Goal: Information Seeking & Learning: Learn about a topic

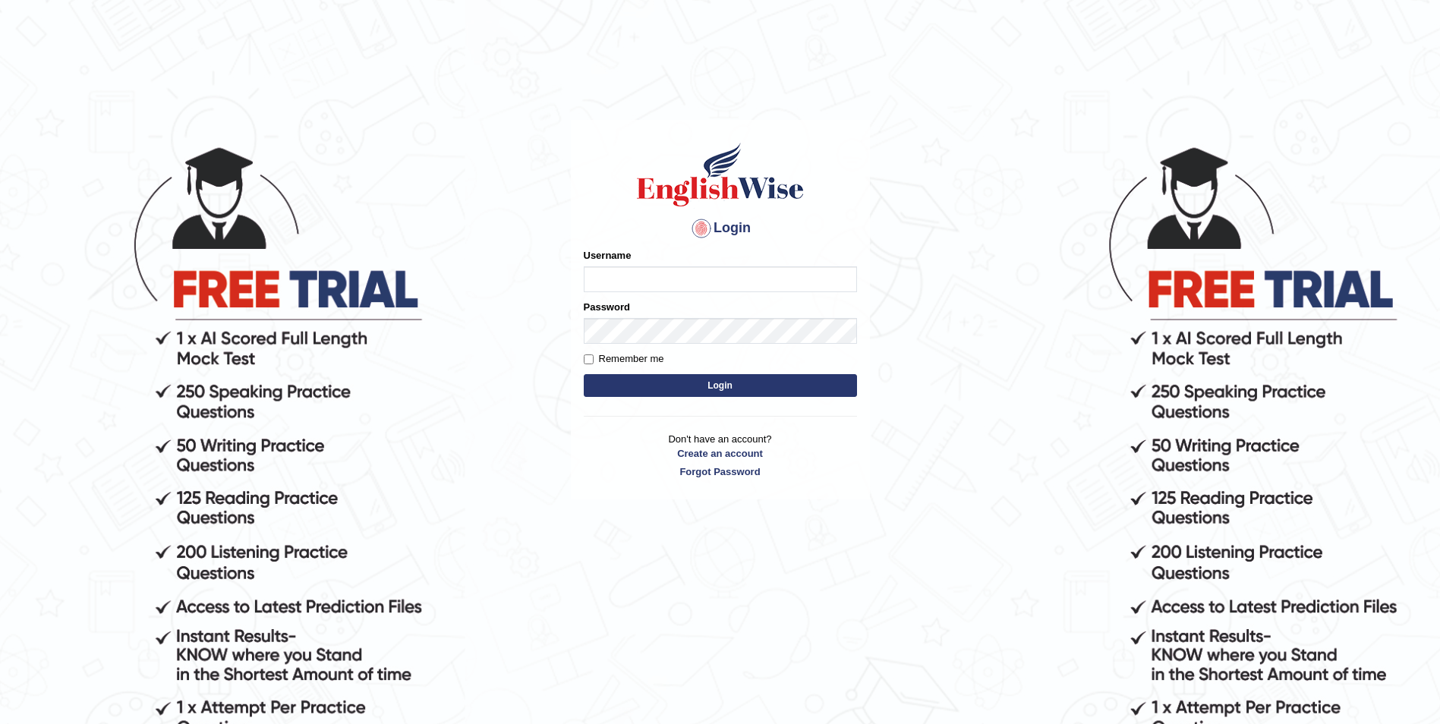
type input "Sadique"
click at [716, 380] on button "Login" at bounding box center [720, 385] width 273 height 23
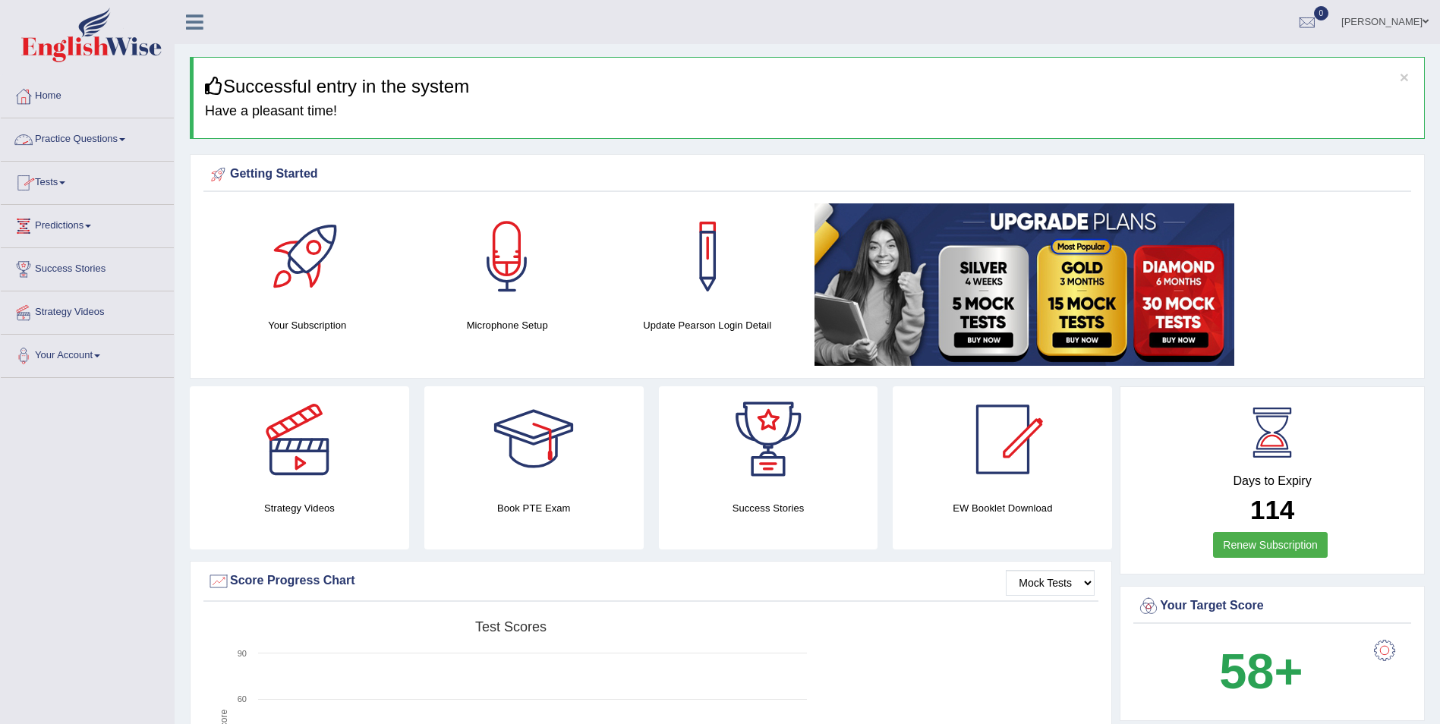
click at [109, 144] on link "Practice Questions" at bounding box center [87, 137] width 173 height 38
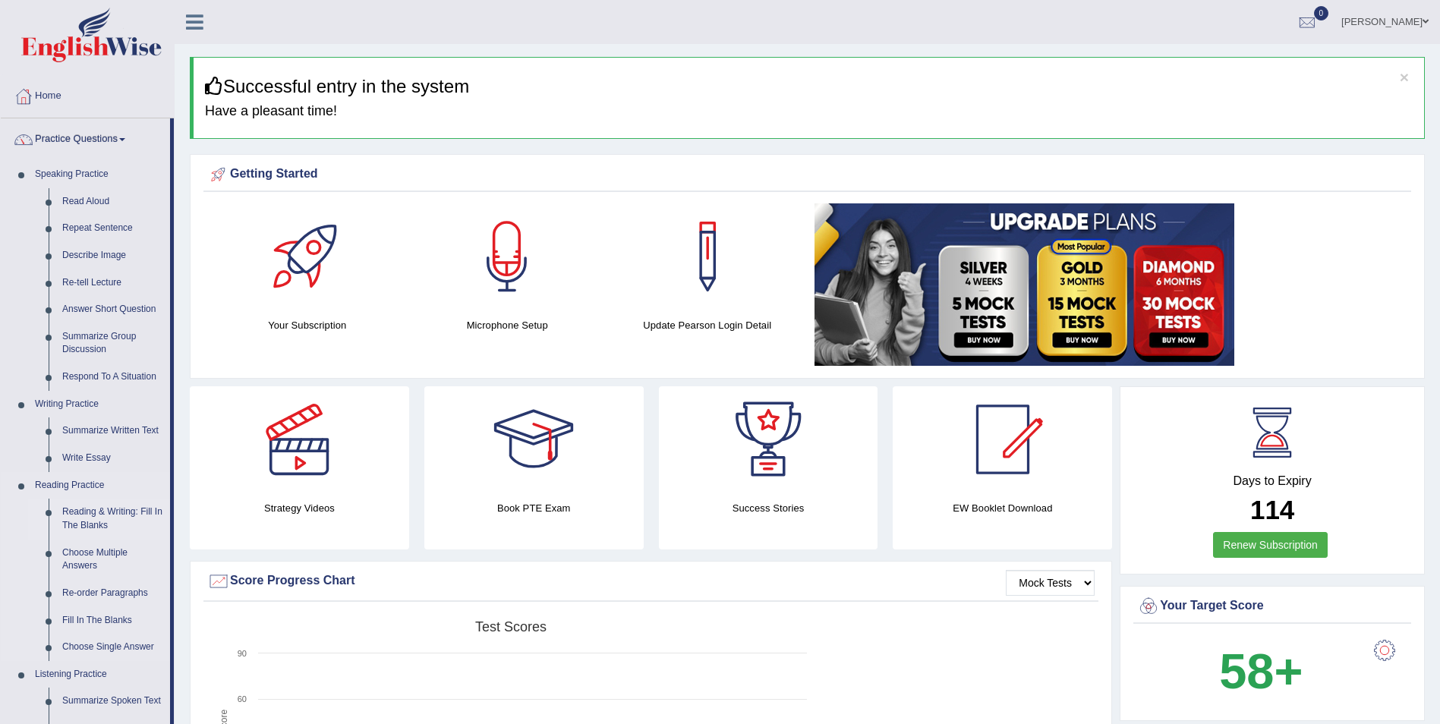
click at [138, 514] on link "Reading & Writing: Fill In The Blanks" at bounding box center [112, 519] width 115 height 40
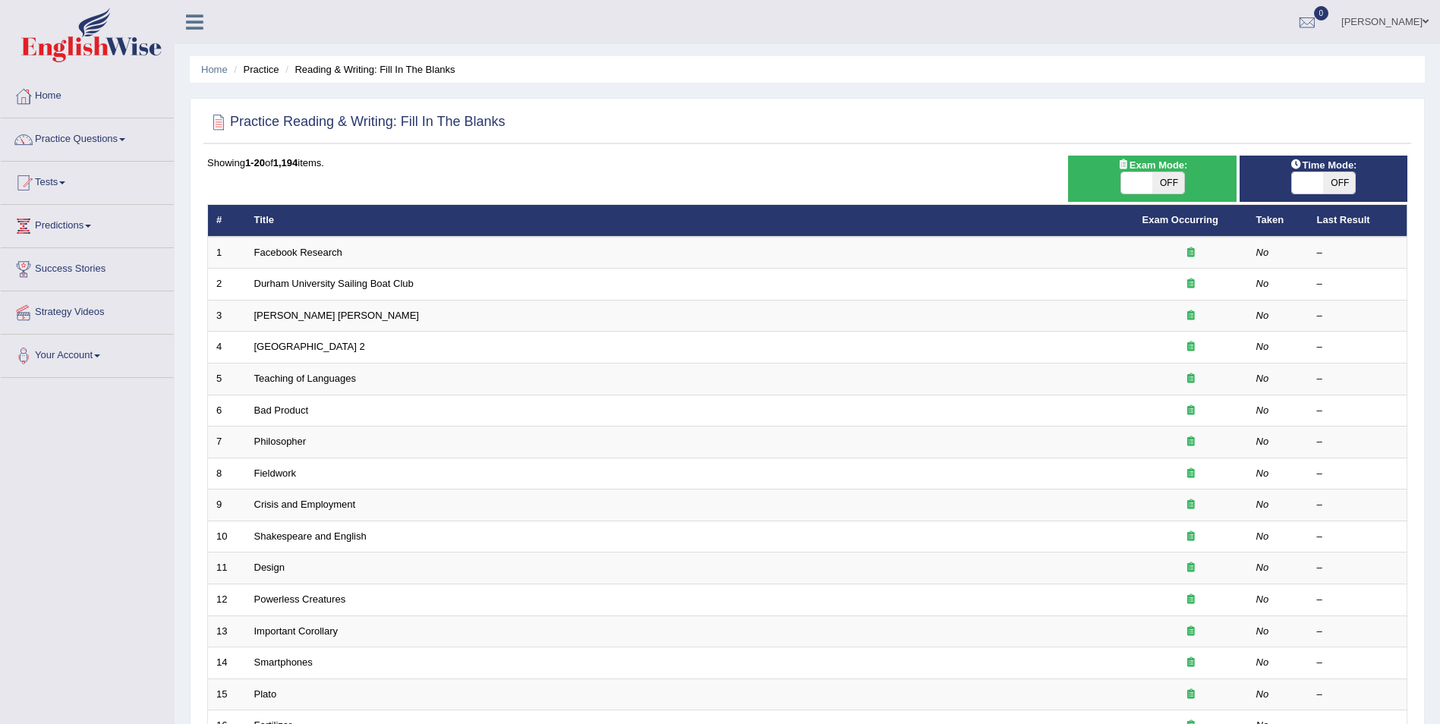
scroll to position [2, 0]
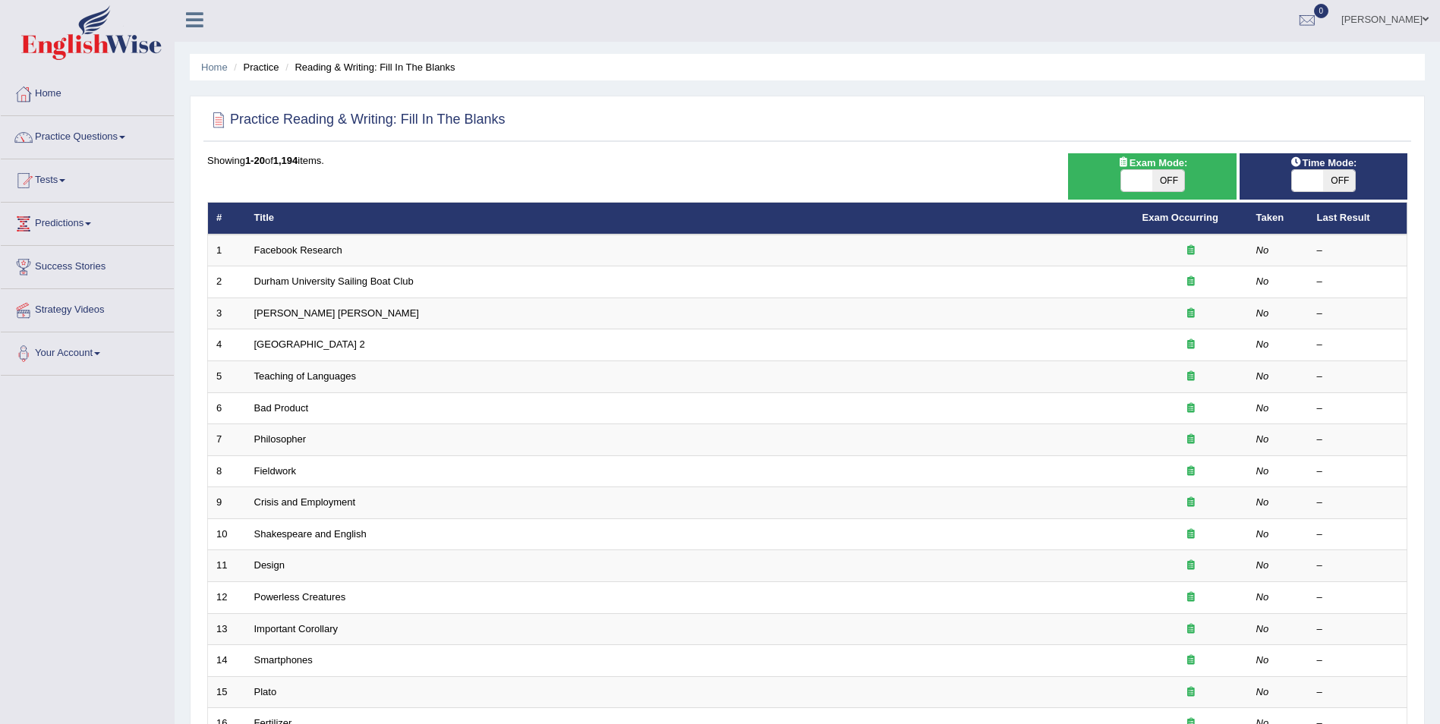
click at [1324, 172] on span "OFF" at bounding box center [1339, 180] width 32 height 21
checkbox input "true"
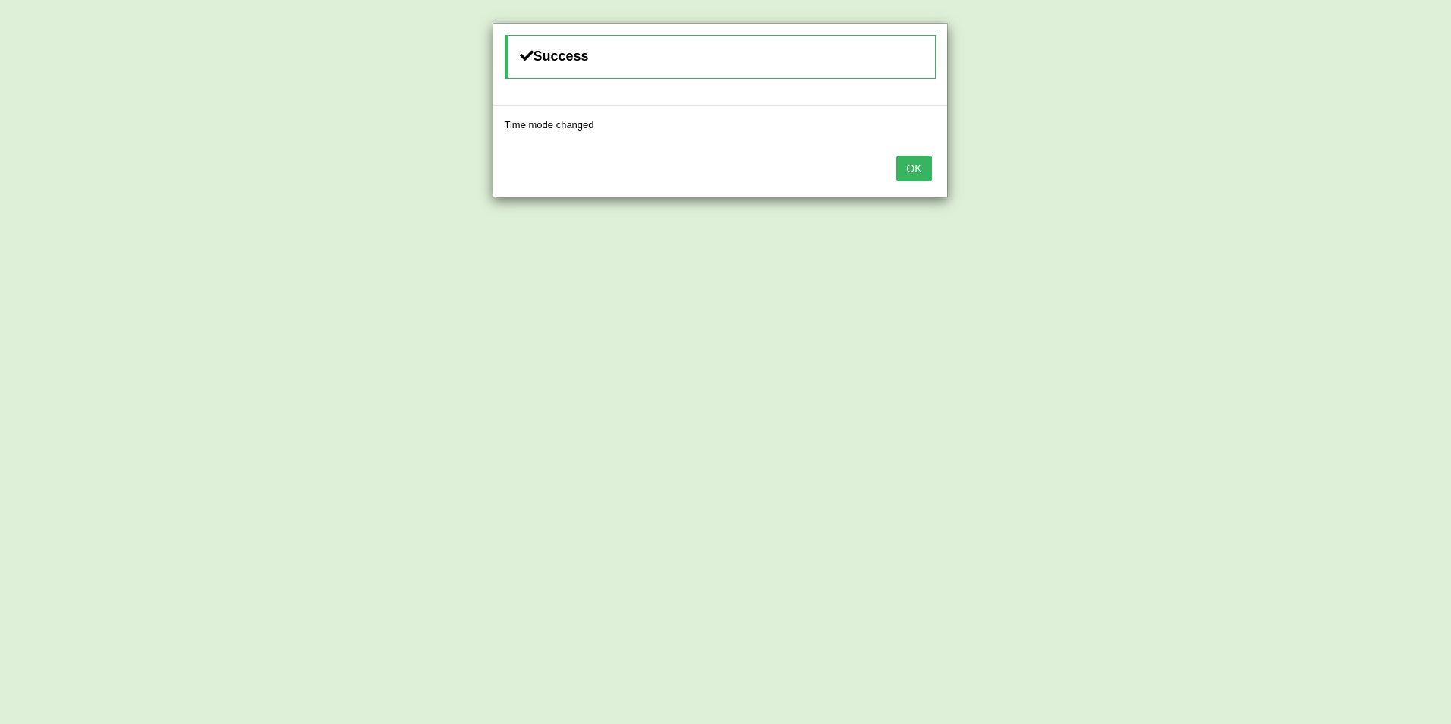
click at [917, 168] on button "OK" at bounding box center [913, 169] width 35 height 26
